Goal: Information Seeking & Learning: Understand process/instructions

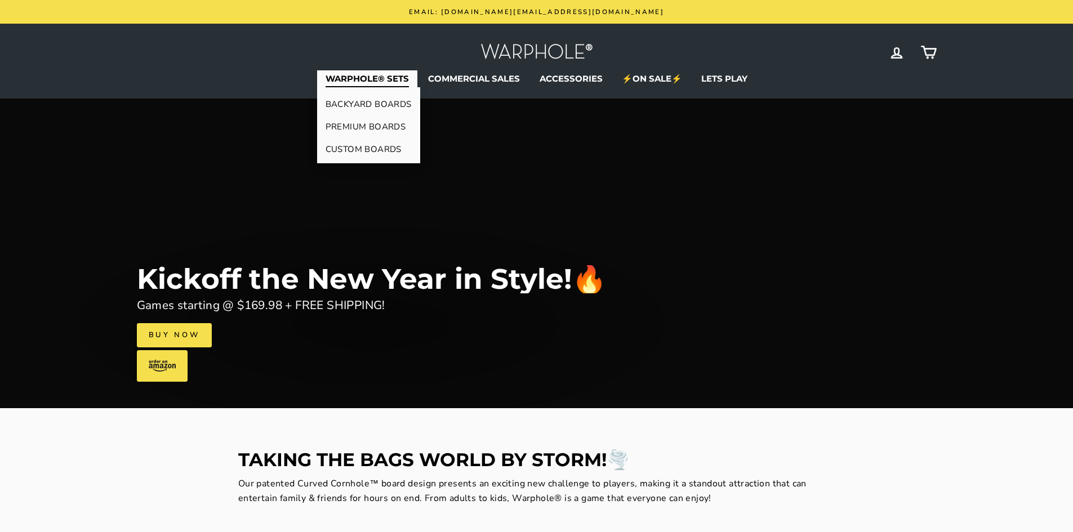
click at [367, 108] on link "BACKYARD BOARDS" at bounding box center [368, 104] width 103 height 23
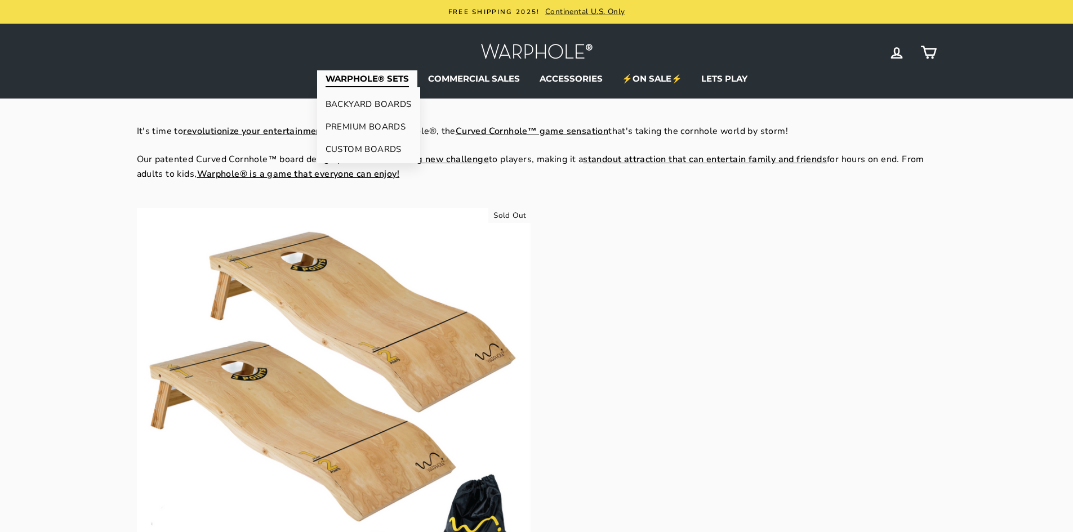
click at [372, 127] on link "PREMIUM BOARDS" at bounding box center [368, 126] width 103 height 23
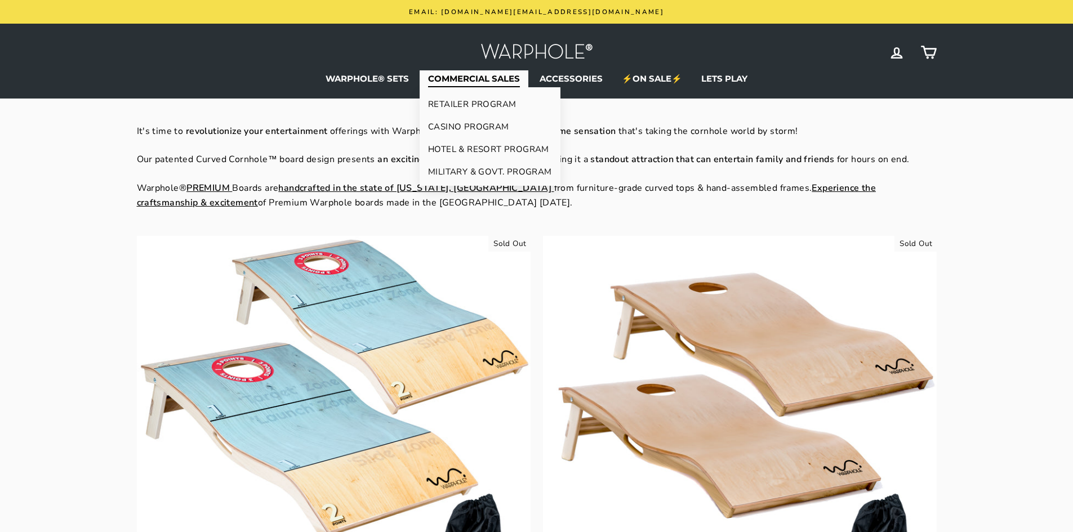
click at [509, 172] on link "MILITARY & GOVT. PROGRAM" at bounding box center [489, 171] width 141 height 23
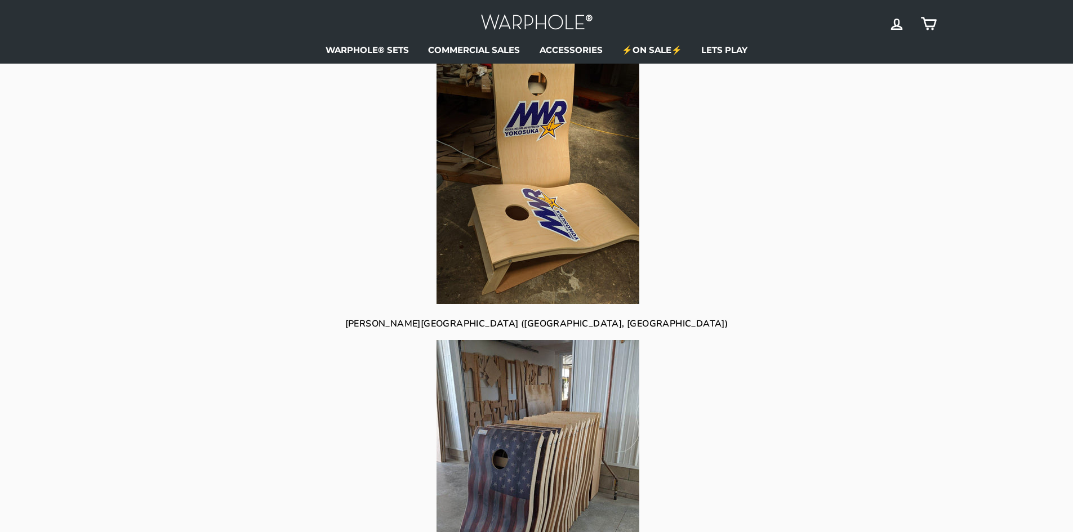
scroll to position [1520, 0]
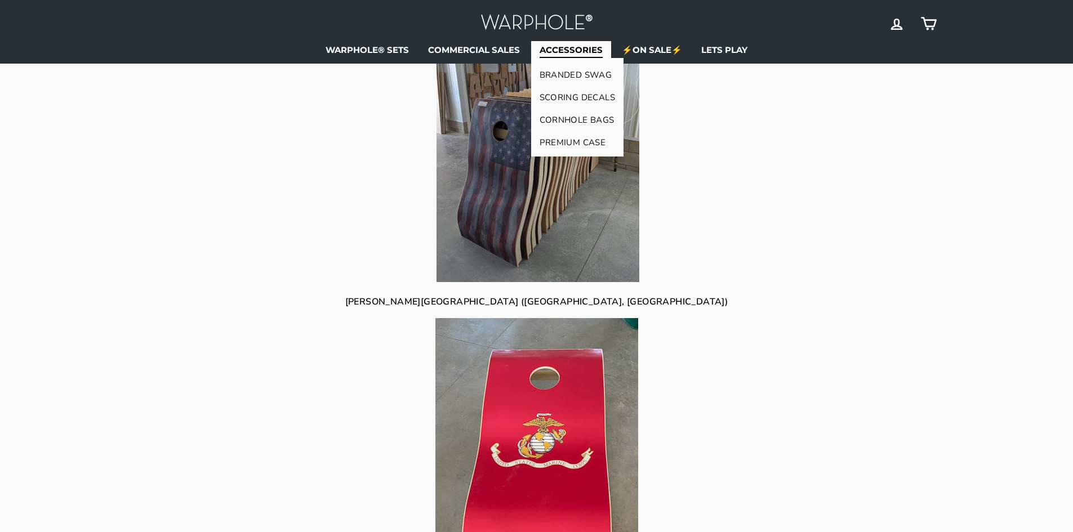
click at [582, 74] on link "BRANDED SWAG" at bounding box center [577, 75] width 93 height 23
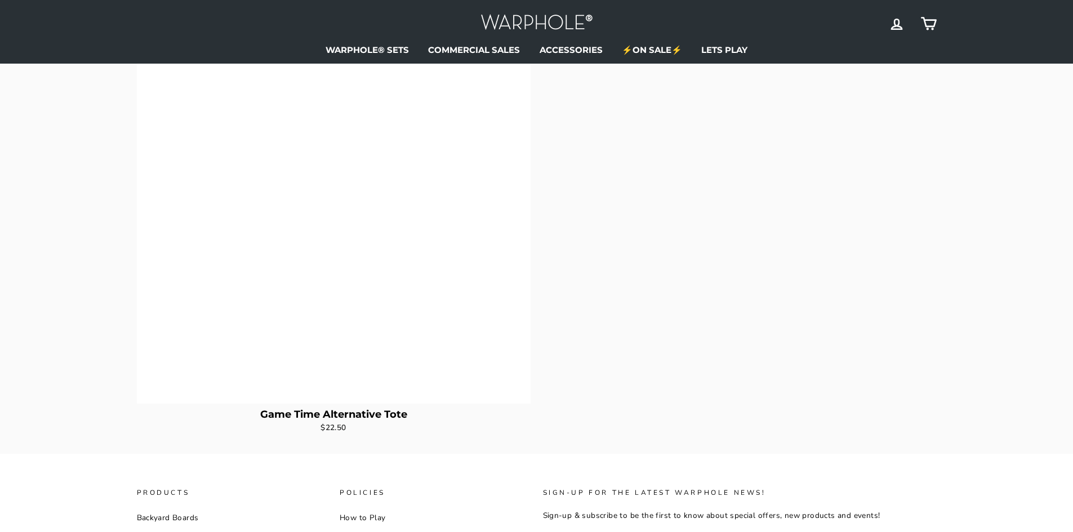
scroll to position [2136, 0]
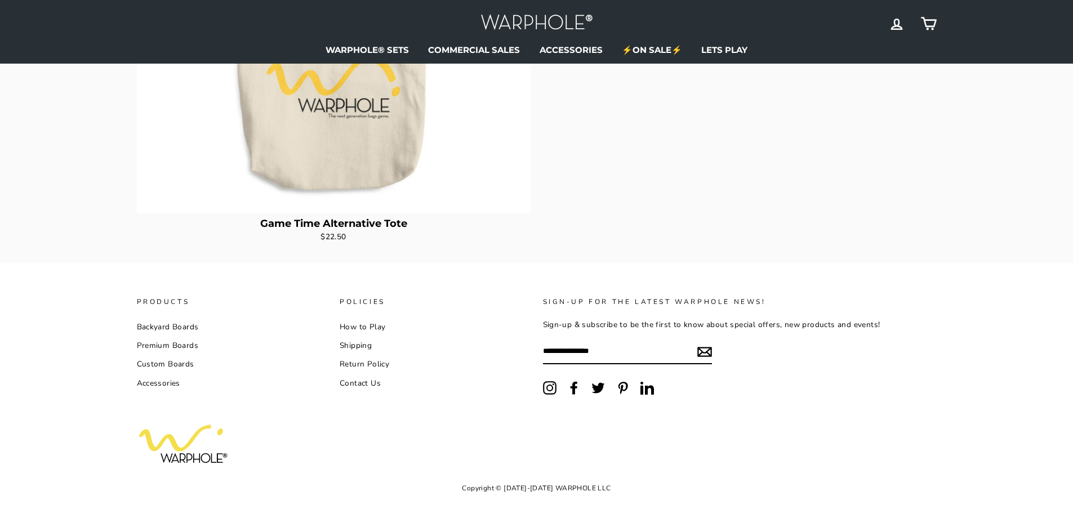
click at [354, 348] on link "Shipping" at bounding box center [356, 345] width 32 height 17
